Goal: Check status: Check status

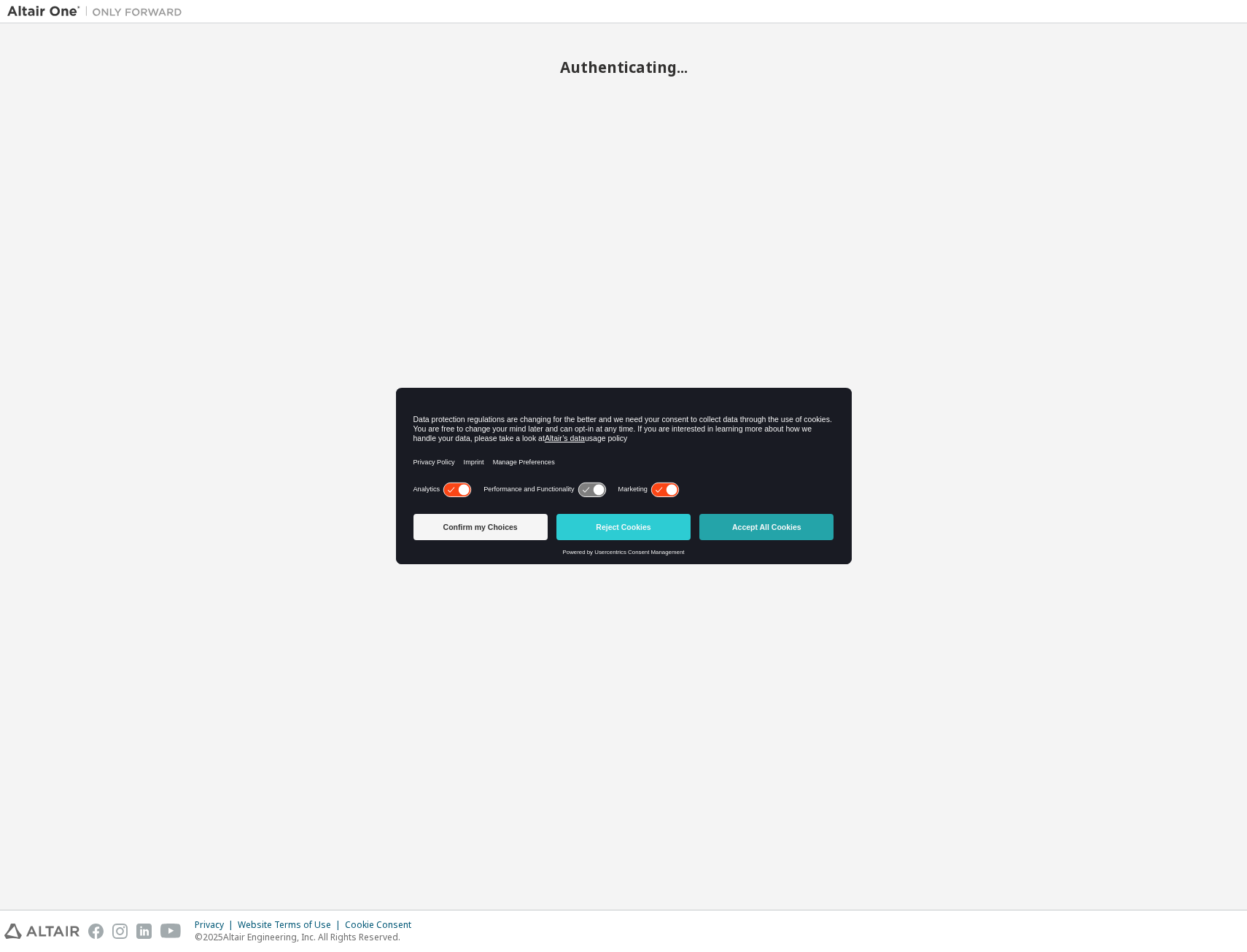
click at [803, 530] on button "Accept All Cookies" at bounding box center [767, 527] width 135 height 26
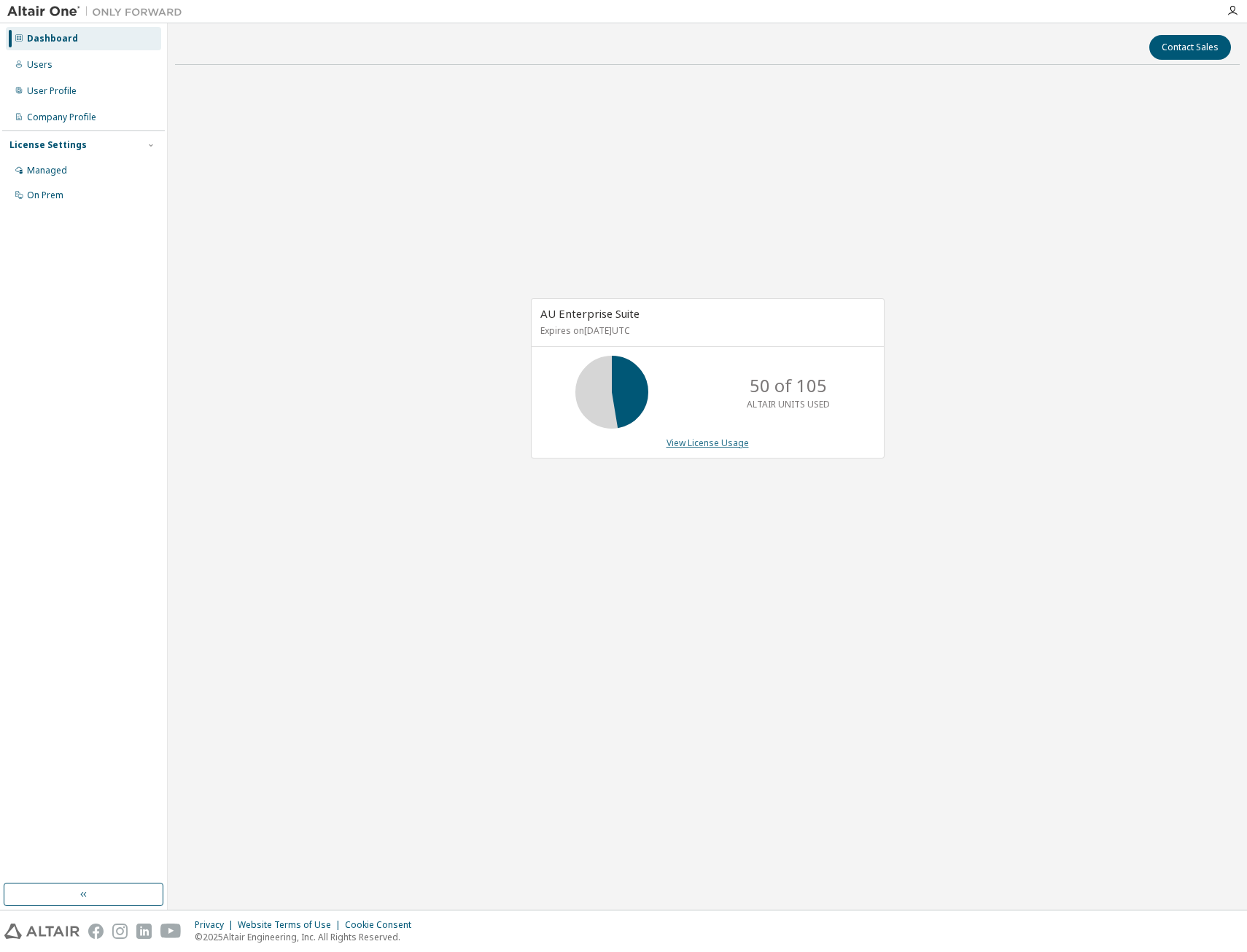
click at [724, 443] on link "View License Usage" at bounding box center [707, 443] width 82 height 13
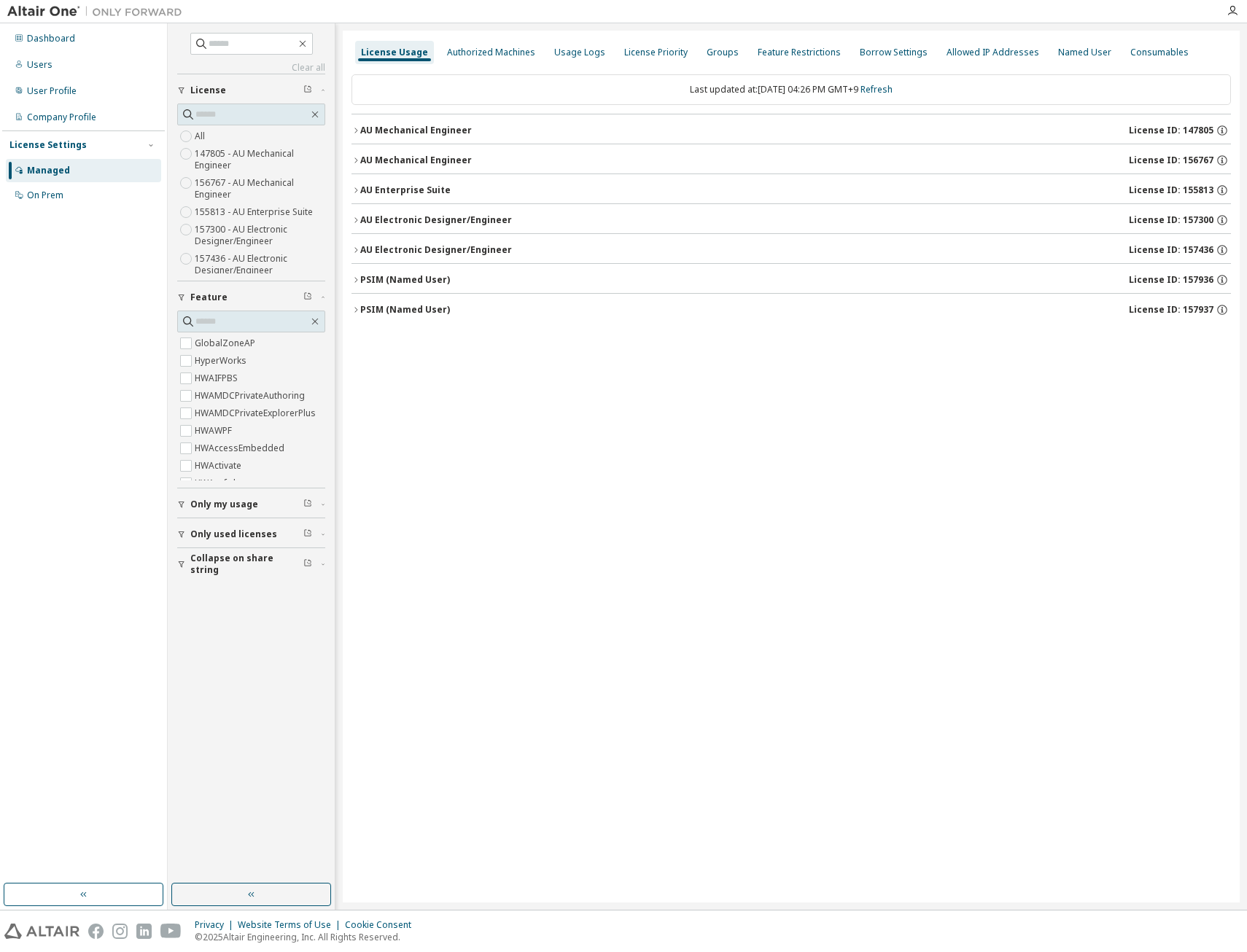
click at [390, 193] on div "AU Enterprise Suite" at bounding box center [405, 190] width 91 height 12
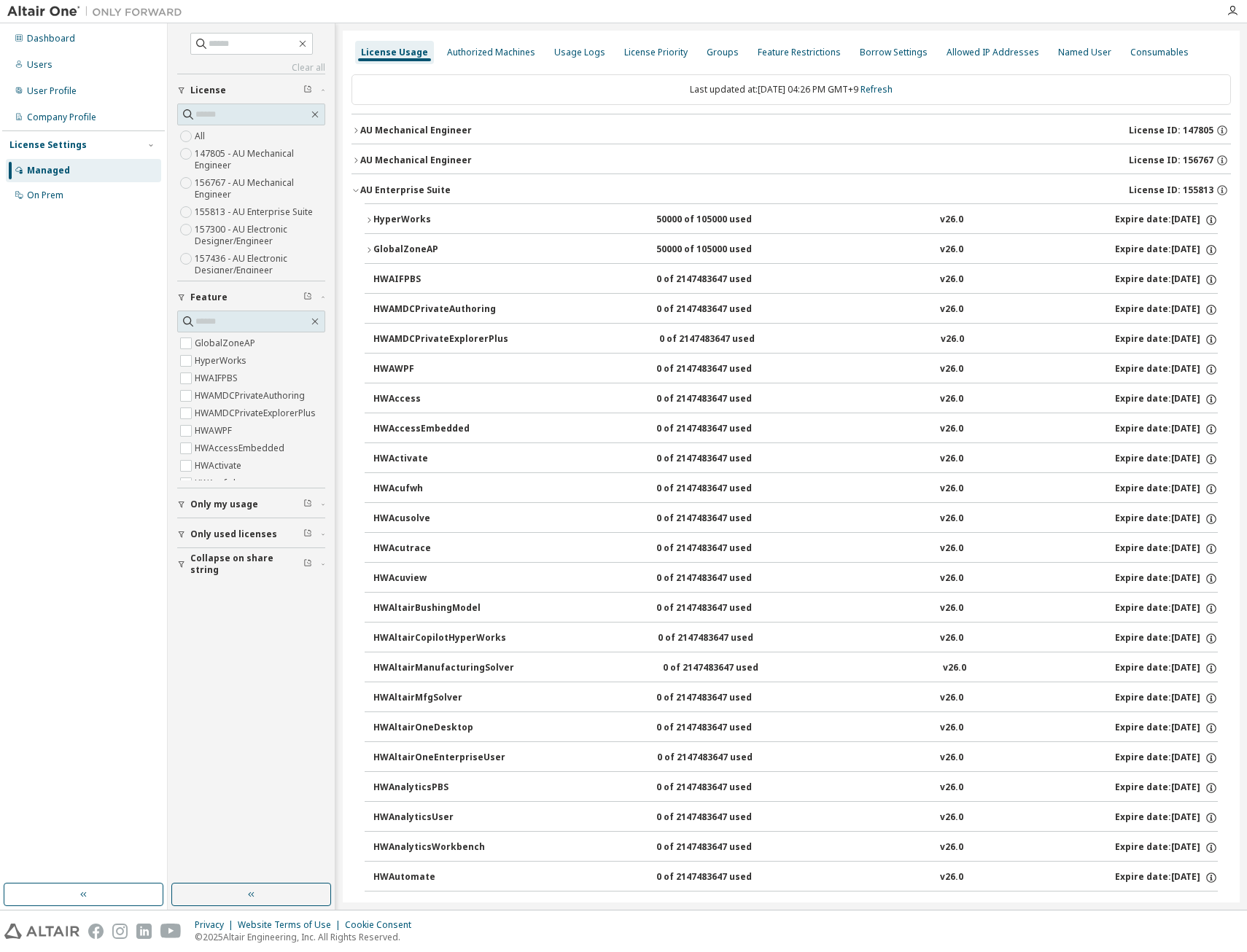
click at [397, 218] on div "HyperWorks" at bounding box center [439, 219] width 132 height 13
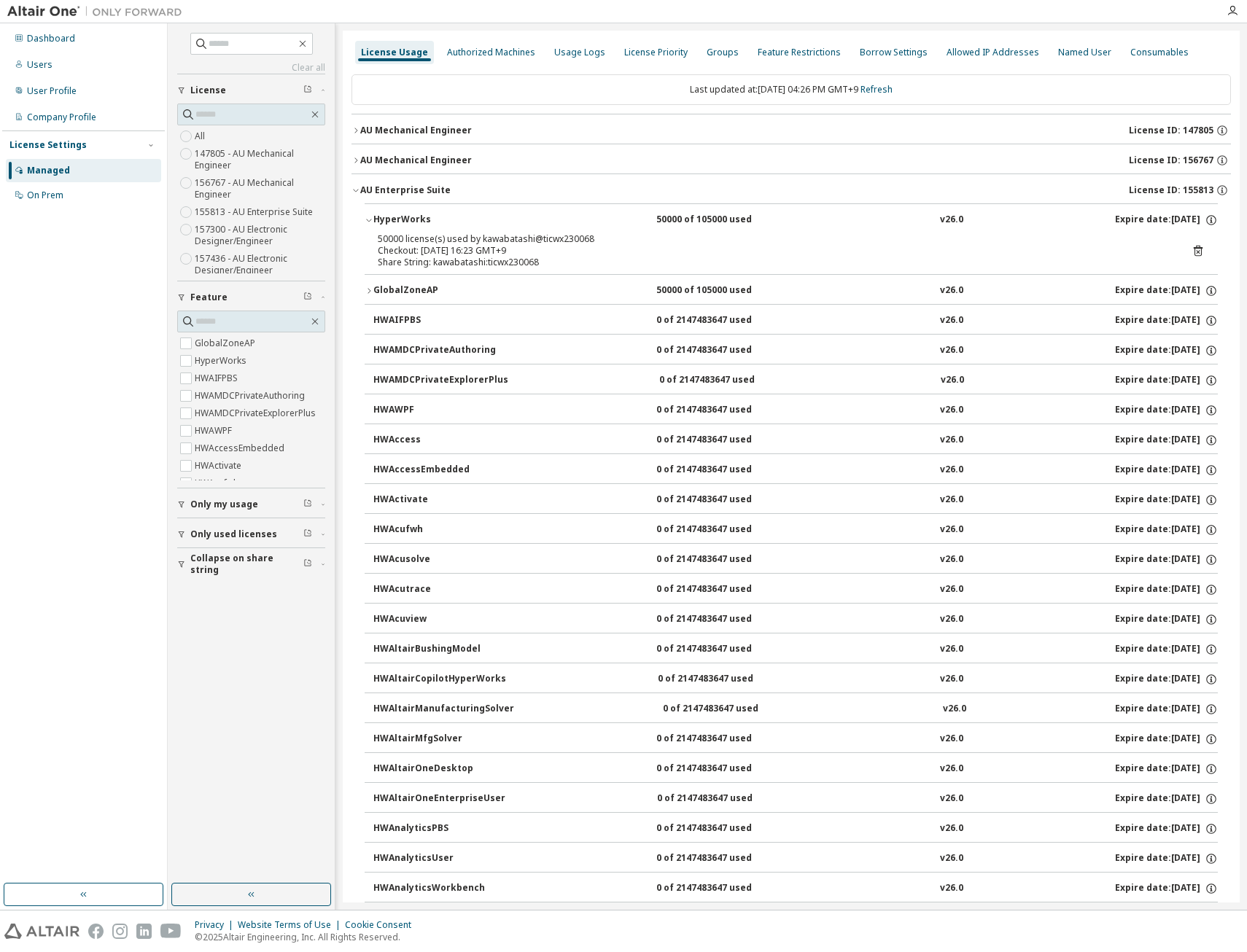
click at [412, 214] on div "HyperWorks" at bounding box center [439, 219] width 132 height 13
